Goal: Task Accomplishment & Management: Understand process/instructions

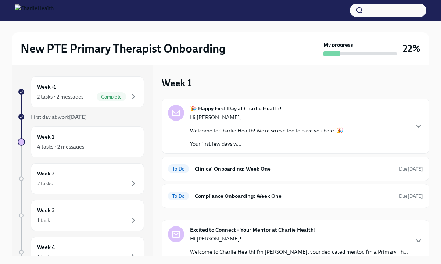
scroll to position [24, 0]
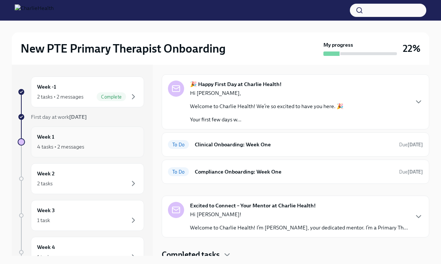
click at [91, 143] on div "4 tasks • 2 messages" at bounding box center [87, 146] width 101 height 9
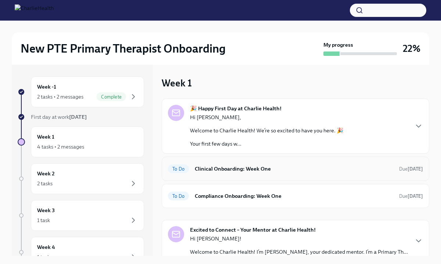
scroll to position [29, 0]
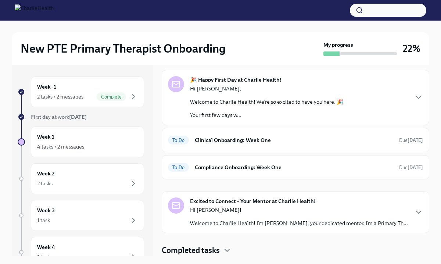
click at [412, 213] on div "Excited to Connect – Your Mentor at Charlie Health! Hi [PERSON_NAME]! Welcome t…" at bounding box center [295, 211] width 255 height 29
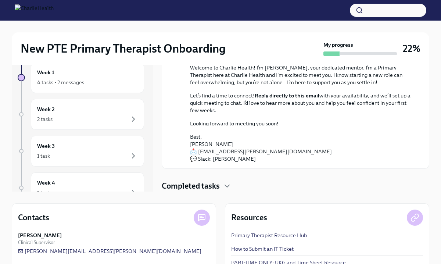
scroll to position [0, 0]
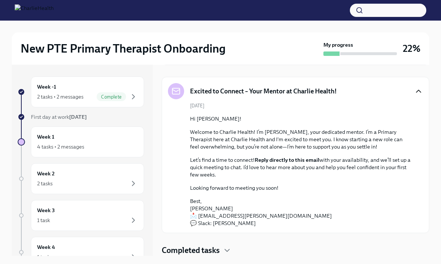
click at [420, 92] on icon "button" at bounding box center [419, 91] width 4 height 2
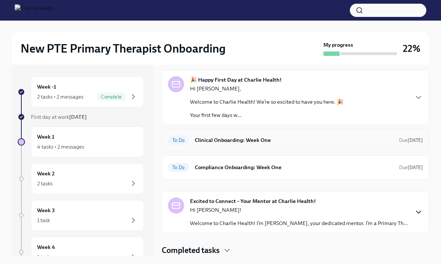
click at [237, 142] on h6 "Clinical Onboarding: Week One" at bounding box center [294, 140] width 199 height 8
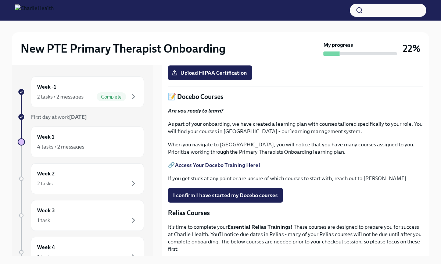
scroll to position [248, 0]
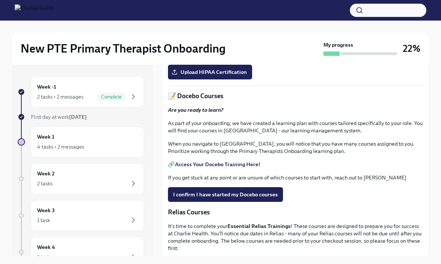
click at [213, 58] on link "HIPAA for Covered Entities" at bounding box center [208, 55] width 66 height 7
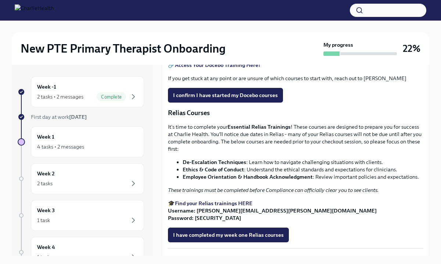
scroll to position [351, 0]
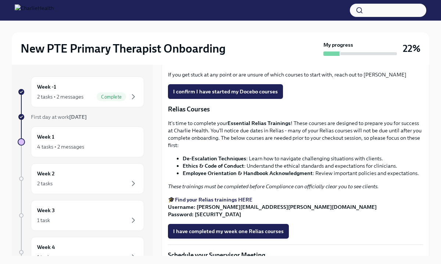
click at [235, 65] on strong "Access Your Docebo Training Here!" at bounding box center [217, 61] width 85 height 7
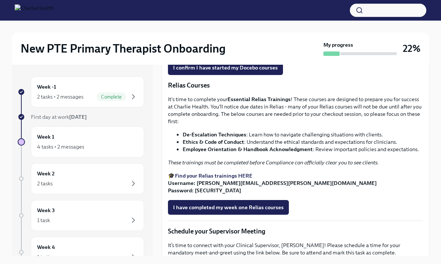
scroll to position [374, 0]
